Goal: Find specific page/section: Find specific page/section

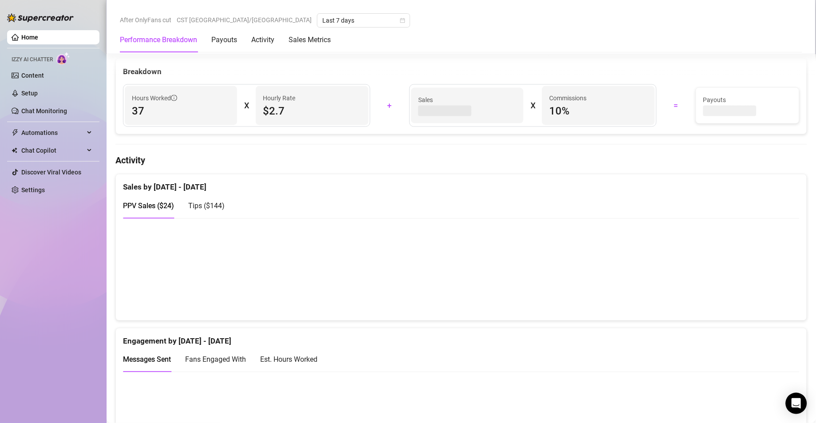
scroll to position [364, 0]
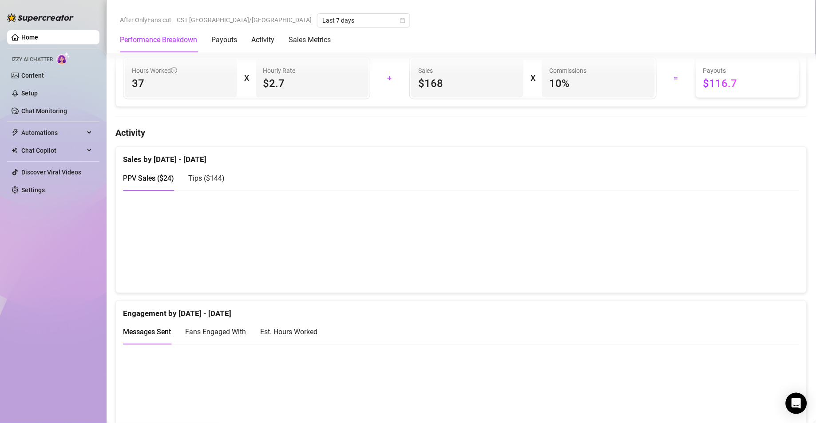
click at [287, 327] on div "Est. Hours Worked" at bounding box center [288, 332] width 57 height 11
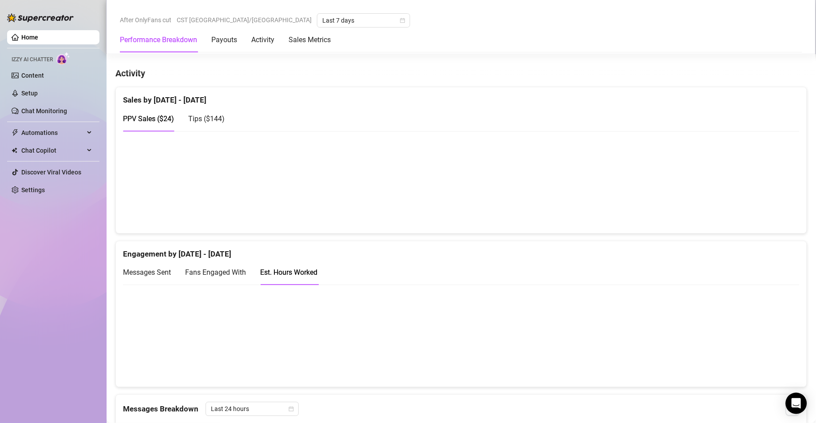
click at [665, 352] on canvas at bounding box center [456, 336] width 666 height 88
click at [665, 179] on canvas at bounding box center [456, 182] width 666 height 88
click at [667, 353] on canvas at bounding box center [456, 336] width 666 height 88
click at [579, 348] on canvas at bounding box center [456, 336] width 666 height 88
click at [666, 354] on canvas at bounding box center [456, 336] width 666 height 88
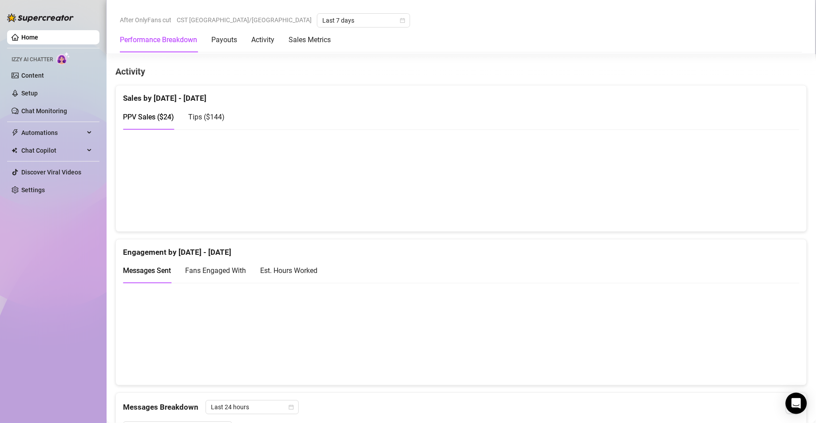
scroll to position [425, 0]
click at [301, 276] on div "Est. Hours Worked" at bounding box center [288, 271] width 57 height 11
click at [667, 355] on canvas at bounding box center [456, 334] width 666 height 88
